Goal: Task Accomplishment & Management: Complete application form

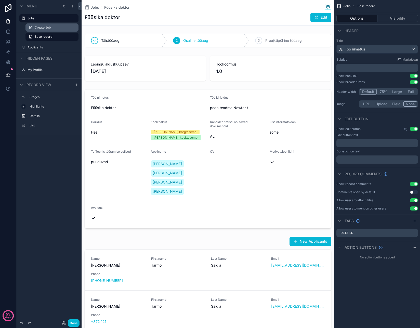
click at [50, 30] on link "Create Job" at bounding box center [51, 27] width 53 height 8
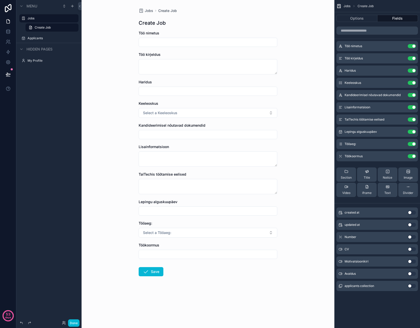
click at [197, 44] on input "scrollable content" at bounding box center [208, 42] width 138 height 7
click at [413, 249] on button "Use setting" at bounding box center [412, 249] width 8 height 4
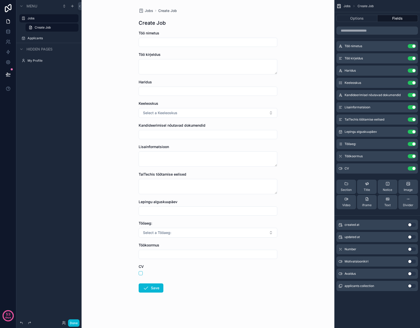
click at [412, 261] on button "Use setting" at bounding box center [412, 261] width 8 height 4
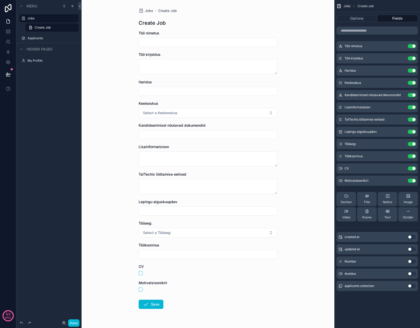
click at [411, 274] on button "Use setting" at bounding box center [412, 274] width 8 height 4
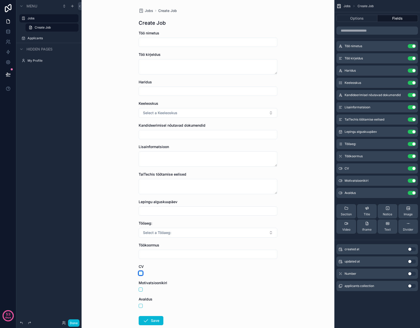
click at [141, 273] on button "scrollable content" at bounding box center [141, 273] width 4 height 4
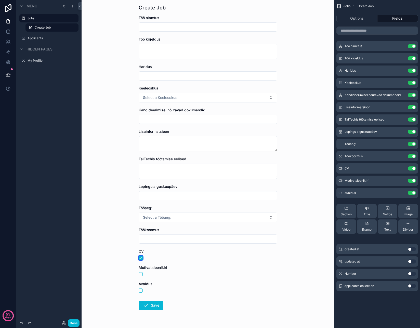
scroll to position [30, 0]
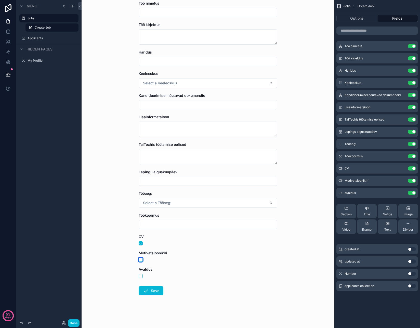
click at [139, 260] on button "scrollable content" at bounding box center [141, 259] width 4 height 4
click at [141, 276] on button "scrollable content" at bounding box center [141, 276] width 4 height 4
click at [196, 262] on form "Töö nimetus Töö kirjeldus Haridus Keeleoskus Select a Keeleoskus Kandideerimise…" at bounding box center [208, 164] width 139 height 327
click at [140, 276] on button "scrollable content" at bounding box center [141, 276] width 4 height 4
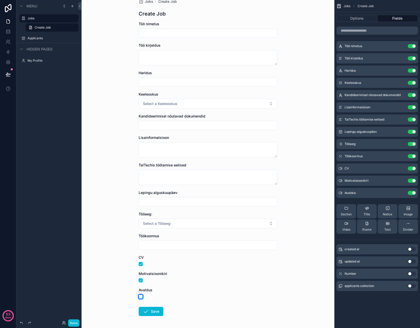
scroll to position [0, 0]
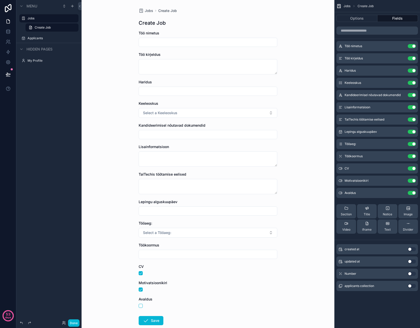
click at [190, 38] on div "scrollable content" at bounding box center [208, 42] width 139 height 9
click at [186, 41] on input "scrollable content" at bounding box center [208, 42] width 138 height 7
type input "*********"
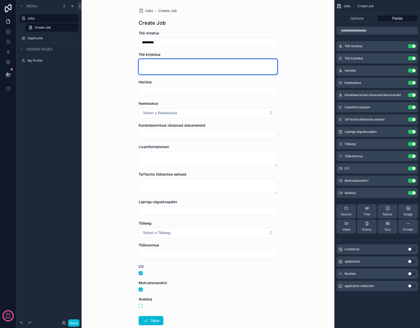
click at [189, 66] on textarea "scrollable content" at bounding box center [208, 66] width 139 height 15
type textarea "**********"
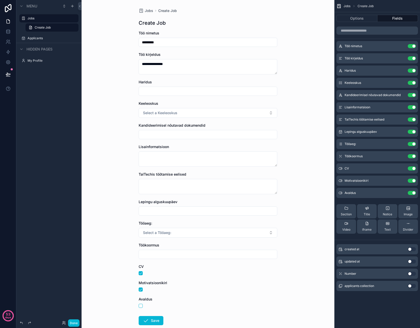
click at [180, 91] on input "scrollable content" at bounding box center [208, 91] width 138 height 7
type input "********"
click at [187, 114] on button "Select a Keeleoskus" at bounding box center [208, 113] width 139 height 10
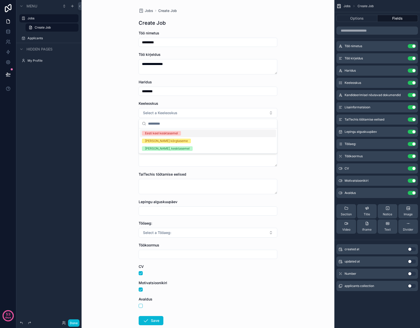
click at [177, 132] on div "Eesti keel kesktasemel" at bounding box center [161, 133] width 33 height 5
click at [176, 133] on div "Eesti keel kesktasemel" at bounding box center [161, 133] width 33 height 5
click at [295, 160] on div "**********" at bounding box center [208, 164] width 253 height 328
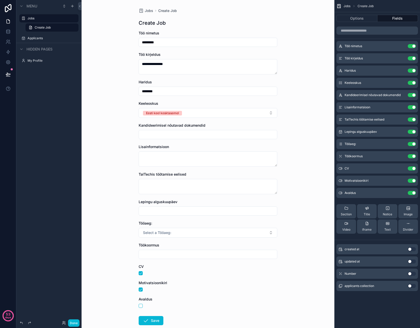
click at [205, 135] on input "scrollable content" at bounding box center [208, 134] width 138 height 7
click at [171, 162] on textarea "scrollable content" at bounding box center [208, 158] width 139 height 15
click at [184, 180] on textarea "scrollable content" at bounding box center [208, 186] width 139 height 15
type textarea "****"
click at [178, 212] on input "scrollable content" at bounding box center [208, 210] width 138 height 7
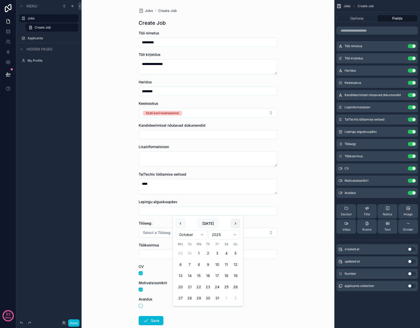
click at [235, 225] on button "scrollable content" at bounding box center [235, 223] width 9 height 9
click at [226, 253] on button "1" at bounding box center [226, 253] width 9 height 9
type input "**********"
click at [161, 233] on span "Select a Tööaeg:" at bounding box center [157, 232] width 28 height 5
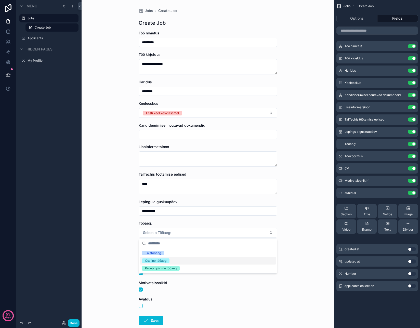
click at [162, 259] on div "Osaline tööaeg" at bounding box center [155, 260] width 21 height 5
click at [184, 255] on input "scrollable content" at bounding box center [208, 254] width 138 height 7
type input "***"
click at [186, 296] on form "**********" at bounding box center [208, 194] width 139 height 327
click at [150, 319] on button "Save" at bounding box center [151, 320] width 25 height 9
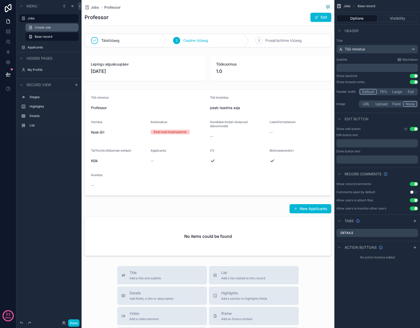
click at [43, 29] on span "Create Job" at bounding box center [43, 27] width 16 height 4
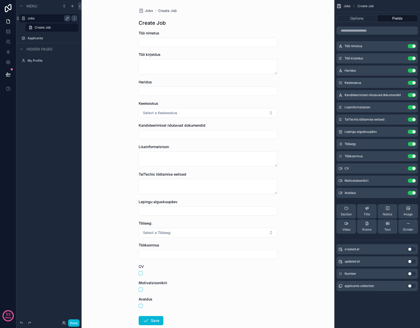
click at [33, 19] on label "Jobs" at bounding box center [48, 18] width 41 height 4
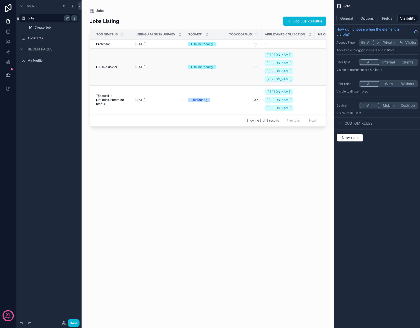
scroll to position [0, 27]
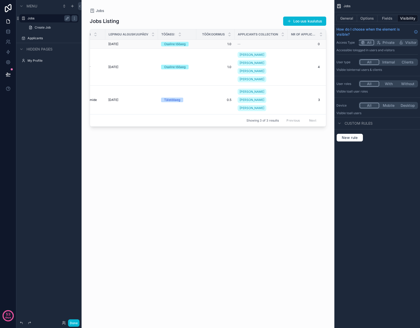
click at [216, 46] on td "1.0 1.0" at bounding box center [215, 44] width 38 height 9
click at [192, 46] on div "Osaline tööaeg" at bounding box center [177, 44] width 32 height 5
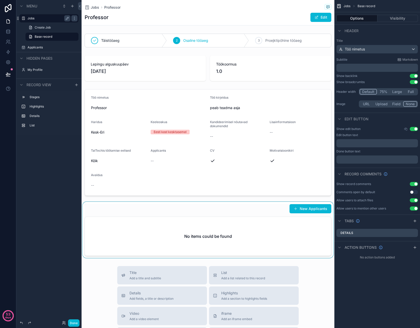
click at [304, 210] on div "scrollable content" at bounding box center [208, 230] width 253 height 56
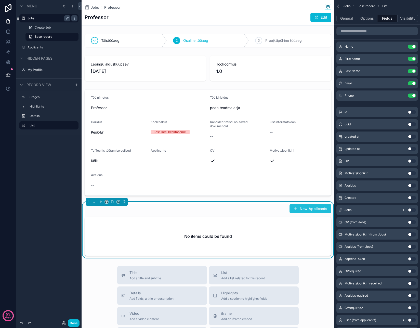
click at [309, 209] on button "New Applicants" at bounding box center [310, 208] width 42 height 9
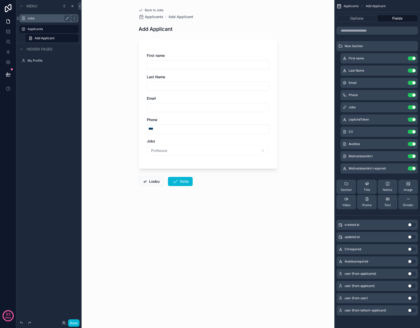
click at [38, 19] on label "Jobs" at bounding box center [48, 18] width 41 height 4
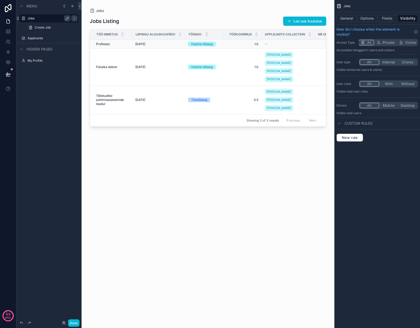
click at [182, 43] on td "01/11/2025 01/11/2025" at bounding box center [158, 44] width 53 height 9
click at [162, 45] on div "01/11/2025 01/11/2025" at bounding box center [158, 44] width 47 height 4
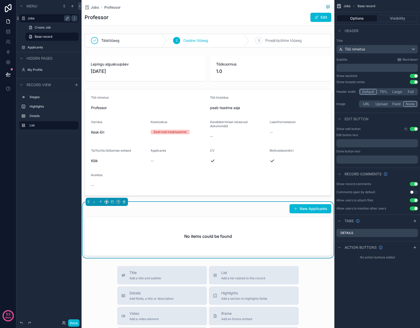
click at [156, 208] on div "New Applicants" at bounding box center [208, 209] width 247 height 10
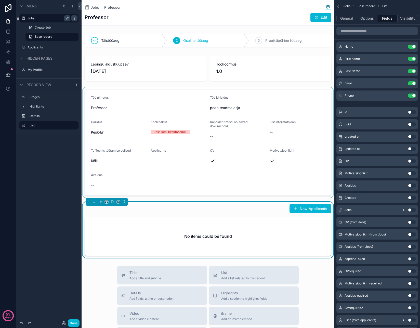
click at [249, 155] on div "scrollable content" at bounding box center [208, 142] width 253 height 111
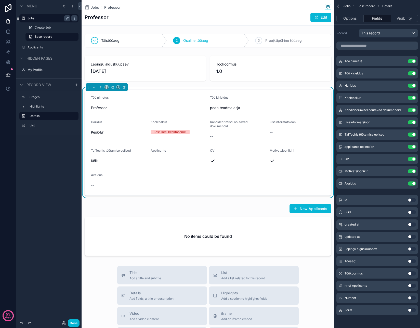
click at [239, 169] on form "Töö nimetus Professor Töö kirjeldus peab teadma asja Haridus Kesk-Eri Keeleosku…" at bounding box center [208, 142] width 246 height 106
click at [112, 88] on icon "scrollable content" at bounding box center [113, 87] width 4 height 4
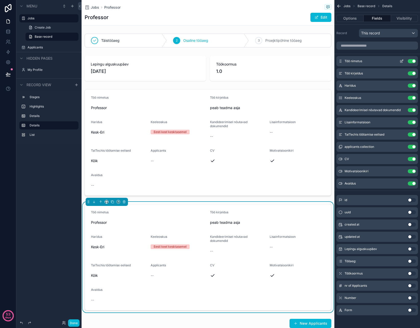
click at [413, 62] on button "Use setting" at bounding box center [412, 61] width 8 height 4
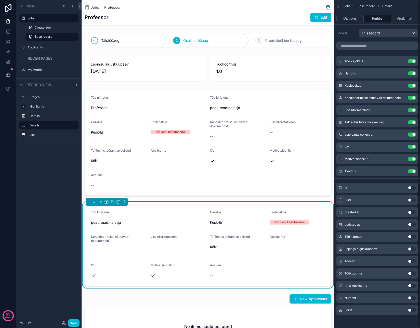
click at [413, 62] on button "Use setting" at bounding box center [412, 61] width 8 height 4
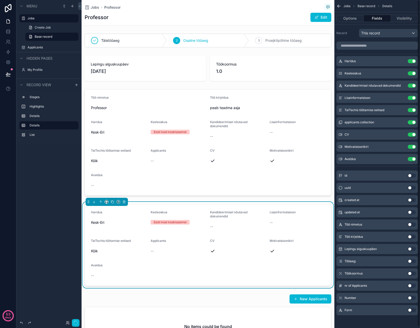
click at [413, 62] on button "Use setting" at bounding box center [412, 61] width 8 height 4
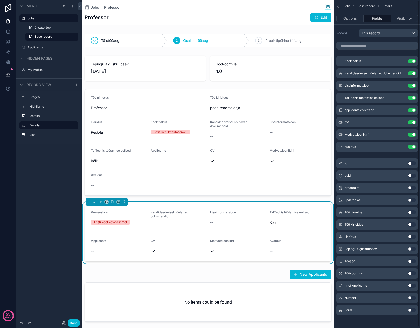
click at [413, 62] on button "Use setting" at bounding box center [412, 61] width 8 height 4
click at [413, 71] on button "Use setting" at bounding box center [412, 73] width 8 height 4
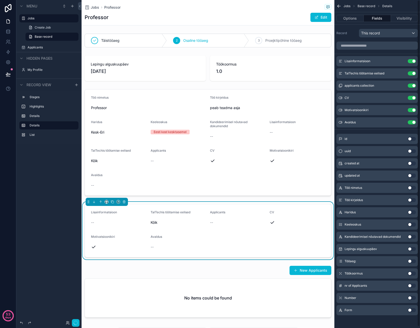
click at [413, 62] on button "Use setting" at bounding box center [412, 61] width 8 height 4
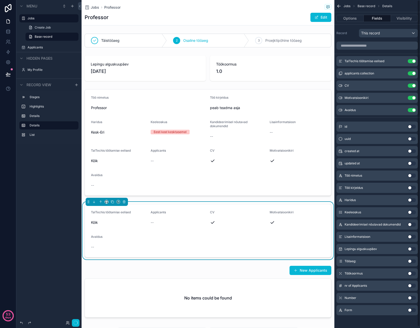
click at [413, 62] on button "Use setting" at bounding box center [412, 61] width 8 height 4
click at [413, 71] on button "Use setting" at bounding box center [412, 73] width 8 height 4
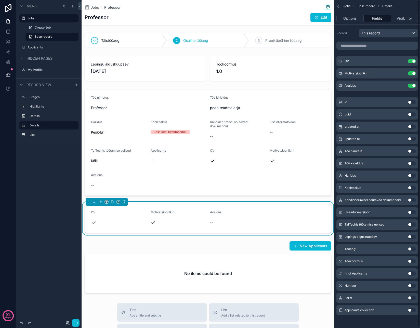
click at [413, 62] on button "Use setting" at bounding box center [412, 61] width 8 height 4
click at [413, 71] on button "Use setting" at bounding box center [412, 73] width 8 height 4
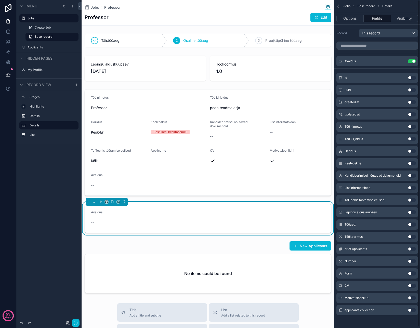
click at [413, 62] on button "Use setting" at bounding box center [412, 61] width 8 height 4
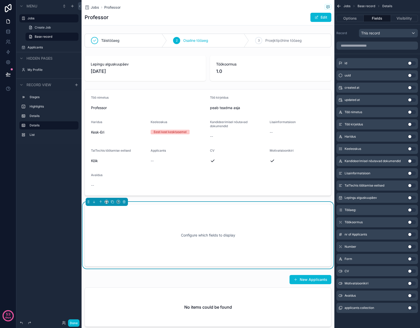
click at [413, 62] on button "Use setting" at bounding box center [412, 63] width 8 height 4
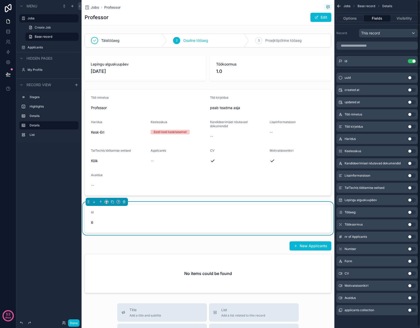
click at [413, 62] on button "Use setting" at bounding box center [412, 61] width 8 height 4
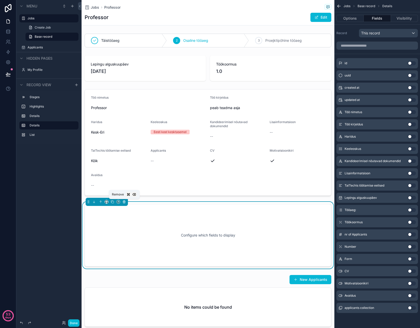
click at [125, 204] on button "scrollable content" at bounding box center [124, 202] width 6 height 6
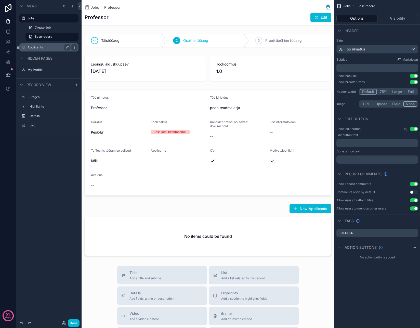
click at [32, 48] on label "Applicants" at bounding box center [48, 47] width 41 height 4
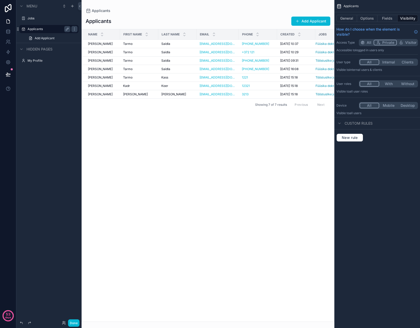
click at [114, 45] on div "scrollable content" at bounding box center [208, 164] width 253 height 328
click at [110, 44] on div "Tarmo Saidla Tarmo Saidla" at bounding box center [102, 44] width 29 height 4
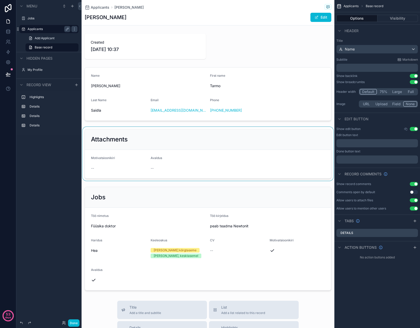
click at [160, 149] on div "scrollable content" at bounding box center [208, 154] width 253 height 54
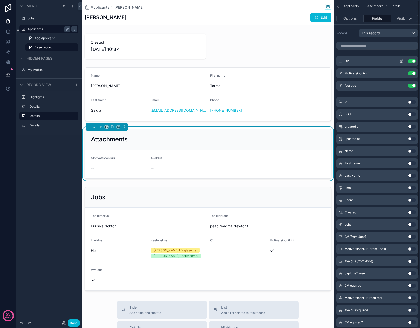
click at [400, 60] on icon "scrollable content" at bounding box center [401, 61] width 4 height 4
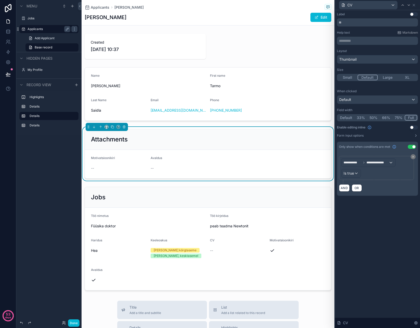
click at [398, 220] on div "**********" at bounding box center [377, 169] width 85 height 318
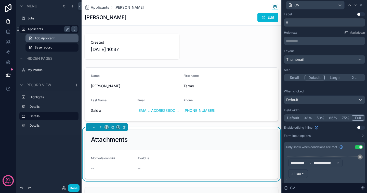
click at [39, 38] on span "Add Applicant" at bounding box center [45, 38] width 20 height 4
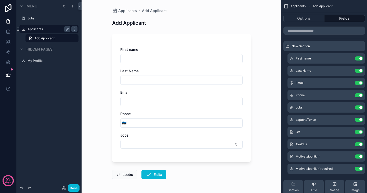
click at [168, 44] on div "First name Last Name Email Phone 🇪🇪 Jobs" at bounding box center [181, 98] width 139 height 128
click at [349, 144] on icon "scrollable content" at bounding box center [348, 144] width 4 height 4
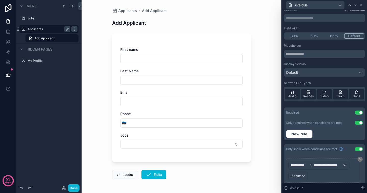
scroll to position [40, 0]
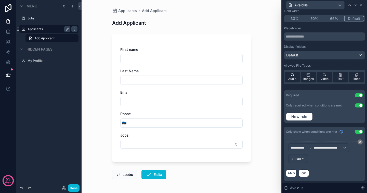
click at [358, 130] on button "Use setting" at bounding box center [359, 131] width 8 height 4
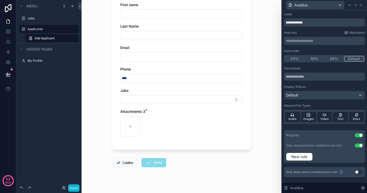
scroll to position [51, 0]
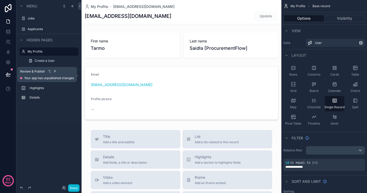
click at [7, 71] on button at bounding box center [8, 74] width 11 height 14
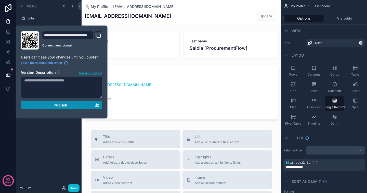
click at [55, 105] on span "Publish" at bounding box center [60, 105] width 14 height 5
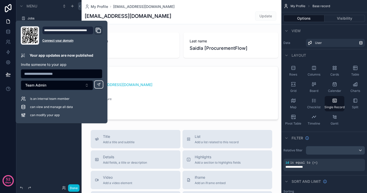
click at [143, 46] on div "scrollable content" at bounding box center [182, 176] width 200 height 352
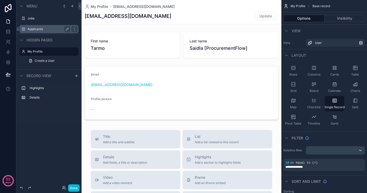
click at [36, 28] on label "Applicants" at bounding box center [48, 29] width 41 height 4
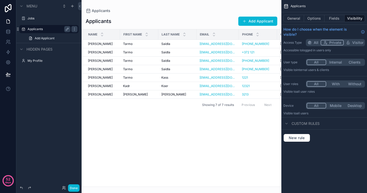
click at [257, 23] on div "scrollable content" at bounding box center [182, 96] width 200 height 193
click at [257, 21] on button "Add Applicant" at bounding box center [257, 21] width 39 height 9
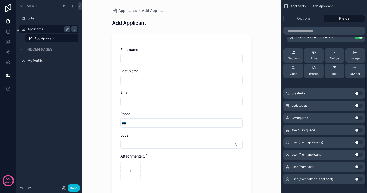
scroll to position [131, 0]
click at [209, 171] on div "scrollable content" at bounding box center [181, 170] width 122 height 20
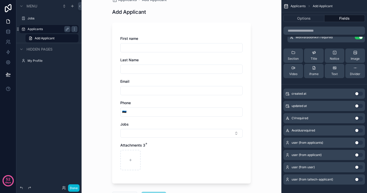
click at [359, 119] on button "Use setting" at bounding box center [359, 118] width 8 height 4
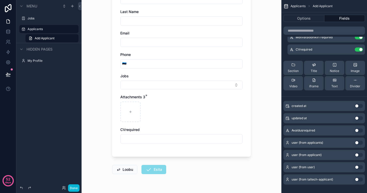
scroll to position [73, 0]
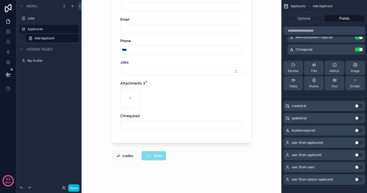
click at [170, 123] on input "scrollable content" at bounding box center [181, 124] width 122 height 7
type input "*"
click at [186, 109] on div "First name Last Name Email Phone 🇪🇪 Jobs Attachments 3 * CVrequired *" at bounding box center [181, 54] width 122 height 160
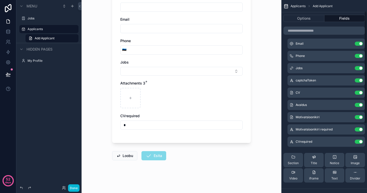
scroll to position [19, 0]
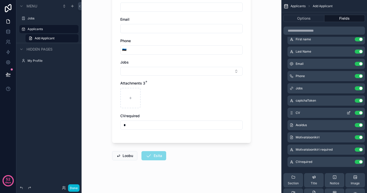
click at [347, 111] on icon "scrollable content" at bounding box center [348, 113] width 4 height 4
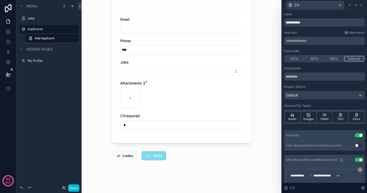
scroll to position [28, 0]
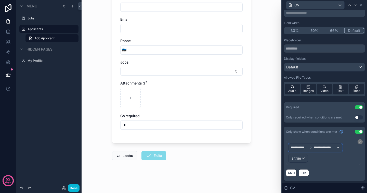
click at [328, 147] on span "**********" at bounding box center [324, 147] width 22 height 4
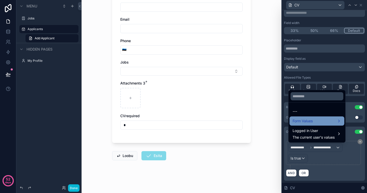
click at [311, 119] on span "Form Values" at bounding box center [302, 121] width 20 height 6
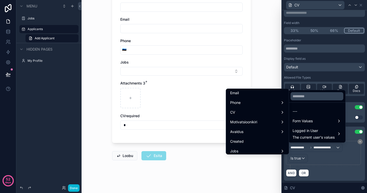
scroll to position [0, 0]
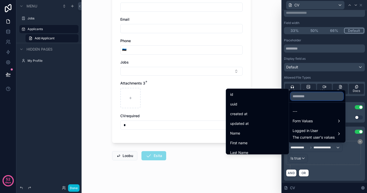
click at [300, 99] on input "text" at bounding box center [316, 96] width 53 height 8
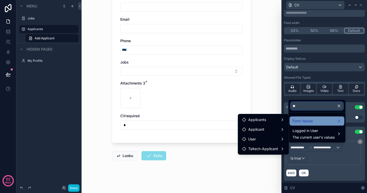
type input "**"
click at [306, 123] on span "Form Values" at bounding box center [302, 121] width 20 height 6
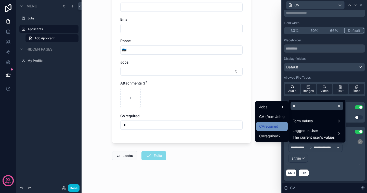
click at [276, 125] on span "CVrequired" at bounding box center [268, 126] width 19 height 6
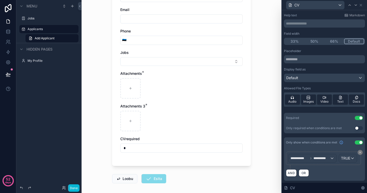
scroll to position [88, 0]
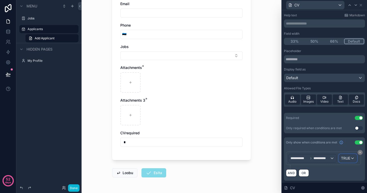
click at [351, 159] on div "TRUE" at bounding box center [348, 158] width 18 height 8
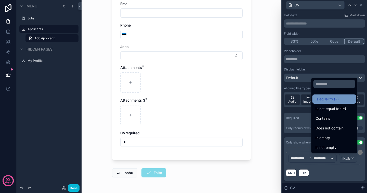
click at [333, 98] on span "Is equal to (=)" at bounding box center [326, 99] width 23 height 6
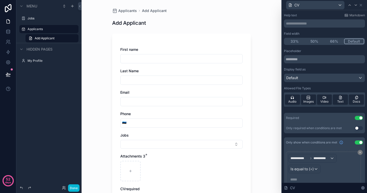
click at [299, 181] on p "***** ﻿" at bounding box center [323, 179] width 67 height 5
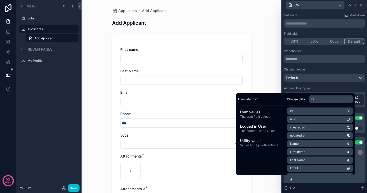
click at [357, 175] on div "*" at bounding box center [323, 179] width 70 height 8
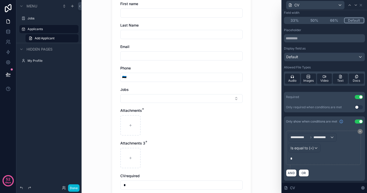
scroll to position [105, 0]
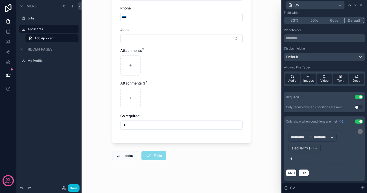
click at [175, 121] on div "*" at bounding box center [181, 124] width 122 height 9
click at [175, 124] on input "*" at bounding box center [181, 124] width 122 height 7
type input "*"
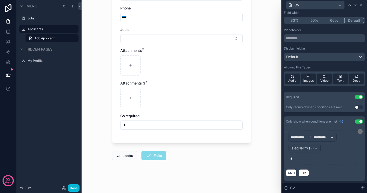
click at [196, 105] on div "scrollable content" at bounding box center [181, 98] width 122 height 20
click at [182, 128] on input "*" at bounding box center [181, 124] width 122 height 7
type input "*"
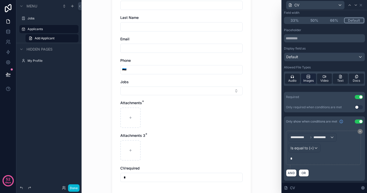
scroll to position [0, 0]
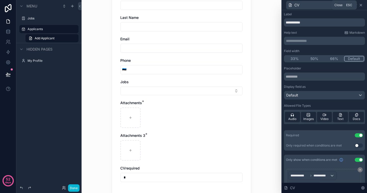
click at [362, 5] on icon at bounding box center [361, 5] width 4 height 4
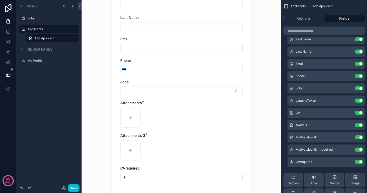
scroll to position [105, 0]
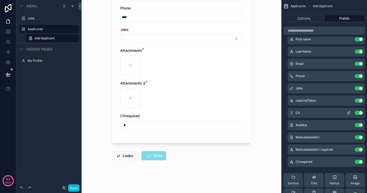
click at [348, 113] on icon "scrollable content" at bounding box center [349, 112] width 2 height 2
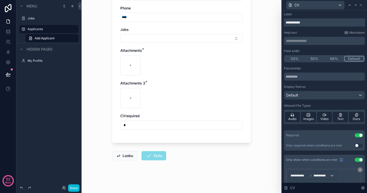
drag, startPoint x: 333, startPoint y: 23, endPoint x: 237, endPoint y: 21, distance: 95.8
click at [237, 21] on div "**********" at bounding box center [183, 96] width 367 height 193
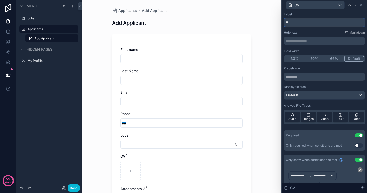
type input "**"
click at [207, 108] on div "First name Last Name Email Phone 🇪🇪 Jobs CV * Attachments 3 * CVrequired *" at bounding box center [181, 143] width 122 height 193
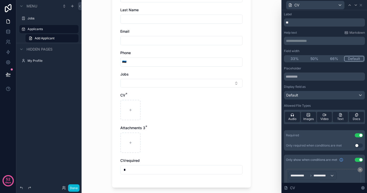
scroll to position [105, 0]
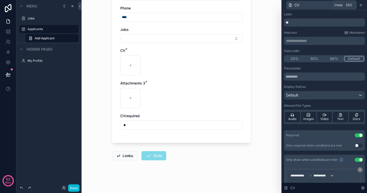
click at [360, 4] on icon at bounding box center [361, 5] width 2 height 2
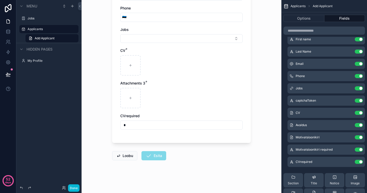
click at [196, 115] on div "CVrequired" at bounding box center [181, 115] width 122 height 5
click at [344, 17] on button "Fields" at bounding box center [344, 18] width 41 height 7
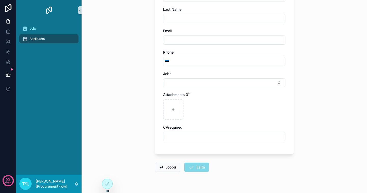
scroll to position [73, 0]
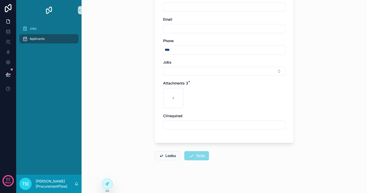
click at [190, 127] on input "scrollable content" at bounding box center [224, 124] width 122 height 7
type input "*"
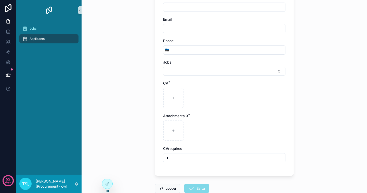
type input "*"
click at [219, 110] on div "First name Last Name Email Phone 🇪🇪 Jobs CV * Attachments 3 * CVrequired *" at bounding box center [224, 70] width 122 height 193
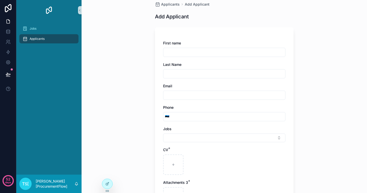
scroll to position [0, 0]
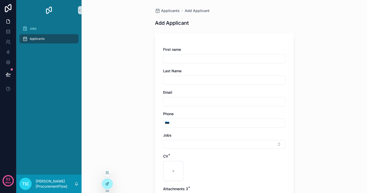
click at [107, 183] on icon at bounding box center [108, 183] width 2 height 2
click at [106, 184] on icon at bounding box center [107, 184] width 2 height 2
click at [6, 29] on icon at bounding box center [8, 31] width 5 height 5
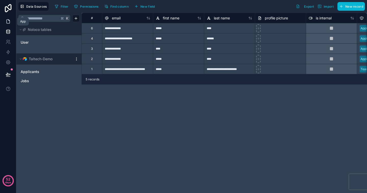
click at [6, 23] on icon at bounding box center [8, 21] width 5 height 5
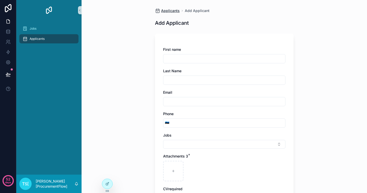
click at [166, 12] on span "Applicants" at bounding box center [170, 10] width 19 height 5
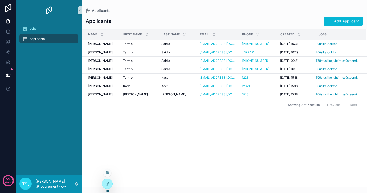
click at [106, 179] on div at bounding box center [107, 184] width 10 height 10
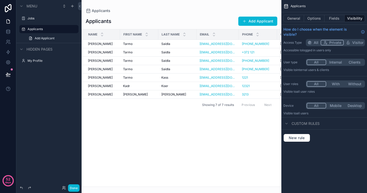
click at [265, 21] on div "scrollable content" at bounding box center [182, 96] width 200 height 193
click at [261, 21] on button "Add Applicant" at bounding box center [257, 21] width 39 height 9
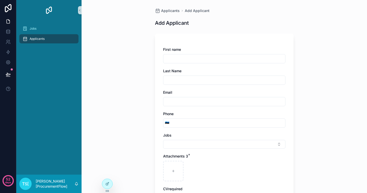
scroll to position [57, 0]
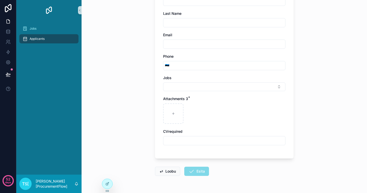
click at [180, 144] on div "scrollable content" at bounding box center [224, 140] width 122 height 9
click at [180, 141] on input "scrollable content" at bounding box center [224, 140] width 122 height 7
type input "*"
click at [206, 119] on div "scrollable content" at bounding box center [224, 113] width 122 height 20
click at [113, 181] on div "Applicants Add Applicant Add Applicant First name Last Name Email Phone 🇪🇪 Jobs…" at bounding box center [224, 96] width 285 height 193
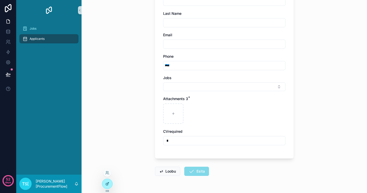
click at [110, 181] on div at bounding box center [107, 184] width 10 height 10
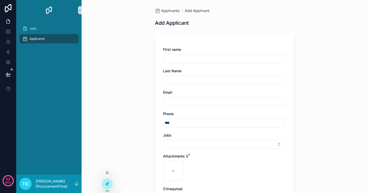
click at [106, 185] on icon at bounding box center [107, 184] width 2 height 2
